Goal: Find specific page/section: Find specific page/section

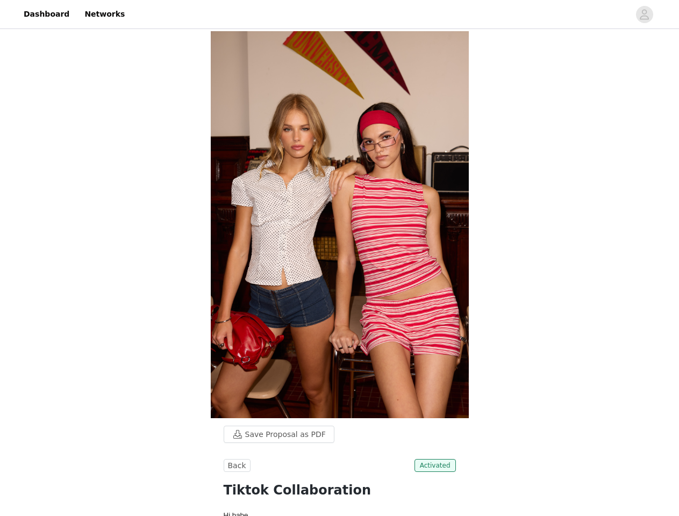
click at [339, 258] on img at bounding box center [340, 224] width 258 height 387
click at [339, 15] on div at bounding box center [380, 14] width 499 height 24
click at [645, 15] on icon "avatar" at bounding box center [644, 14] width 10 height 17
click at [274, 435] on body "Dashboard Networks Save Proposal as PDF Back Activated Tiktok Collaboration Hi …" at bounding box center [339, 258] width 679 height 516
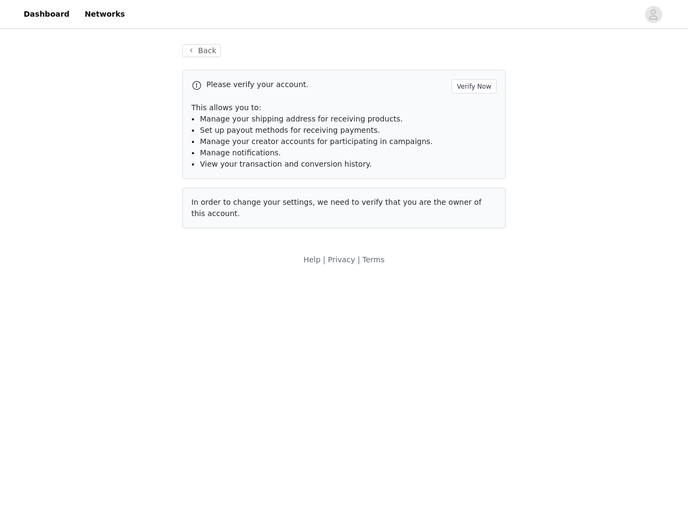
click at [236, 466] on body "Dashboard Networks Back Please verify your account. Verify Now This allows you …" at bounding box center [344, 258] width 688 height 516
click at [437, 466] on body "Dashboard Networks Back Please verify your account. Verify Now This allows you …" at bounding box center [344, 258] width 688 height 516
